Goal: Task Accomplishment & Management: Manage account settings

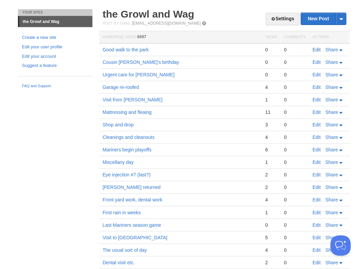
click at [318, 49] on link "Edit" at bounding box center [316, 49] width 8 height 5
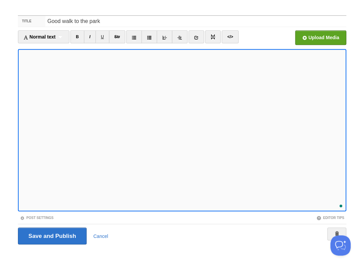
scroll to position [193, 0]
click at [339, 204] on div "1" at bounding box center [338, 203] width 7 height 7
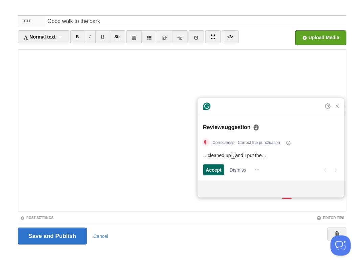
click at [208, 173] on span "Accept" at bounding box center [214, 169] width 16 height 7
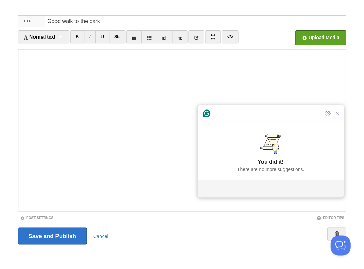
scroll to position [188, 0]
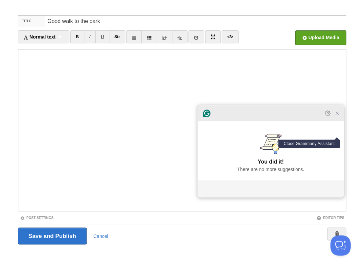
click at [336, 116] on icon "Close Grammarly Assistant" at bounding box center [336, 113] width 5 height 5
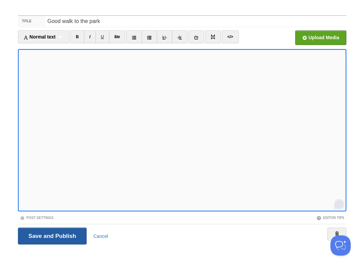
click at [51, 236] on input "Save and Publish" at bounding box center [52, 236] width 69 height 17
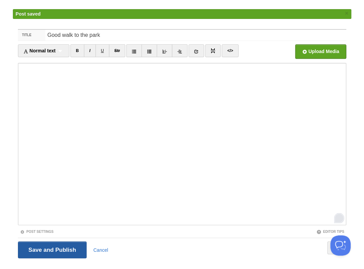
scroll to position [187, 0]
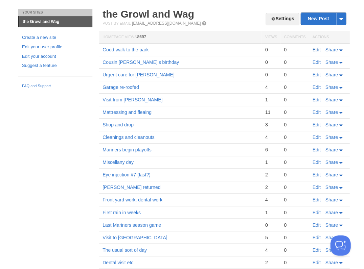
click at [316, 48] on link "Edit" at bounding box center [316, 49] width 8 height 5
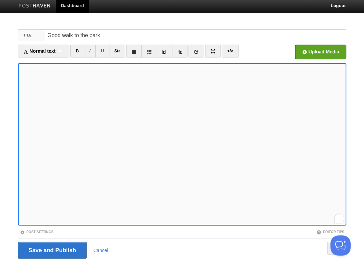
scroll to position [4, 0]
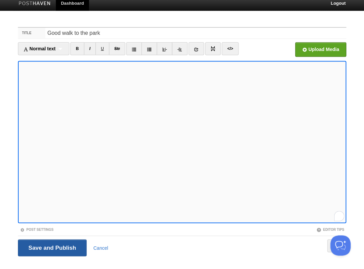
click at [51, 247] on input "Save and Publish" at bounding box center [52, 248] width 69 height 17
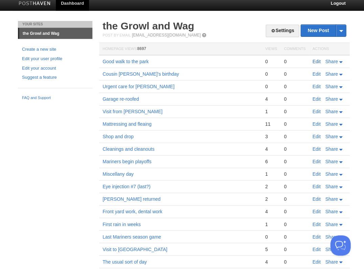
click at [317, 60] on link "Edit" at bounding box center [316, 61] width 8 height 5
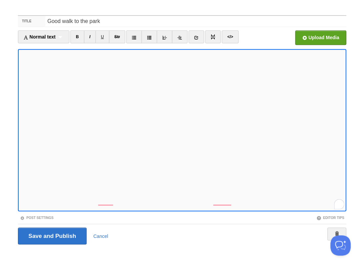
scroll to position [214, 0]
click at [51, 236] on input "Save and Publish" at bounding box center [52, 236] width 69 height 17
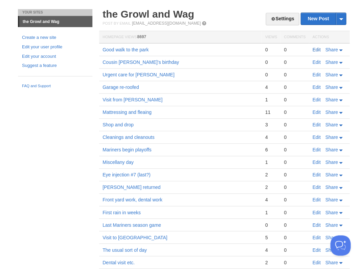
click at [316, 49] on link "Edit" at bounding box center [316, 49] width 8 height 5
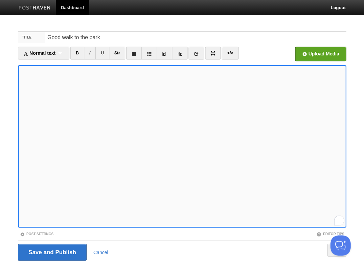
scroll to position [214, 0]
click at [51, 252] on input "Save and Publish" at bounding box center [52, 252] width 69 height 17
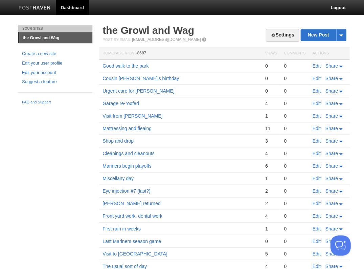
click at [315, 65] on link "Edit" at bounding box center [316, 65] width 8 height 5
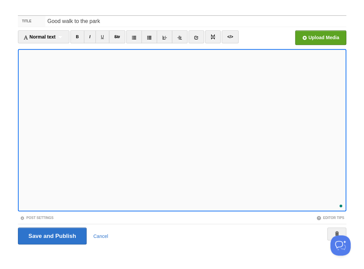
scroll to position [238, 0]
click at [51, 236] on input "Save and Publish" at bounding box center [52, 236] width 69 height 17
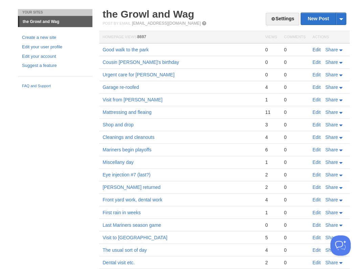
click at [317, 49] on link "Edit" at bounding box center [316, 49] width 8 height 5
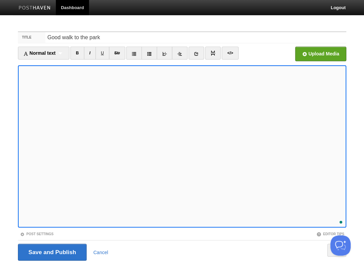
scroll to position [16, 0]
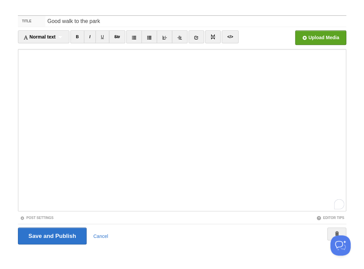
click at [121, 211] on fieldset "Title Good walk to the park Normal text Normal text Heading 1 Heading 2 Heading…" at bounding box center [182, 132] width 328 height 235
click at [119, 209] on iframe at bounding box center [182, 130] width 328 height 162
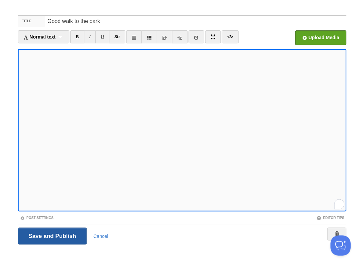
click at [51, 236] on input "Save and Publish" at bounding box center [52, 236] width 69 height 17
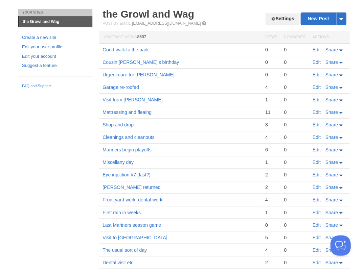
click at [318, 49] on link "Edit" at bounding box center [316, 49] width 8 height 5
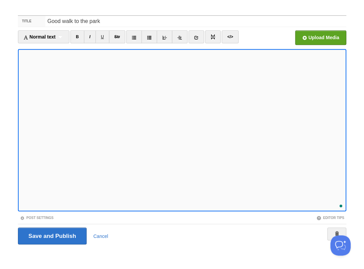
scroll to position [250, 0]
click at [51, 236] on input "Save and Publish" at bounding box center [52, 236] width 69 height 17
